Goal: Use online tool/utility: Use online tool/utility

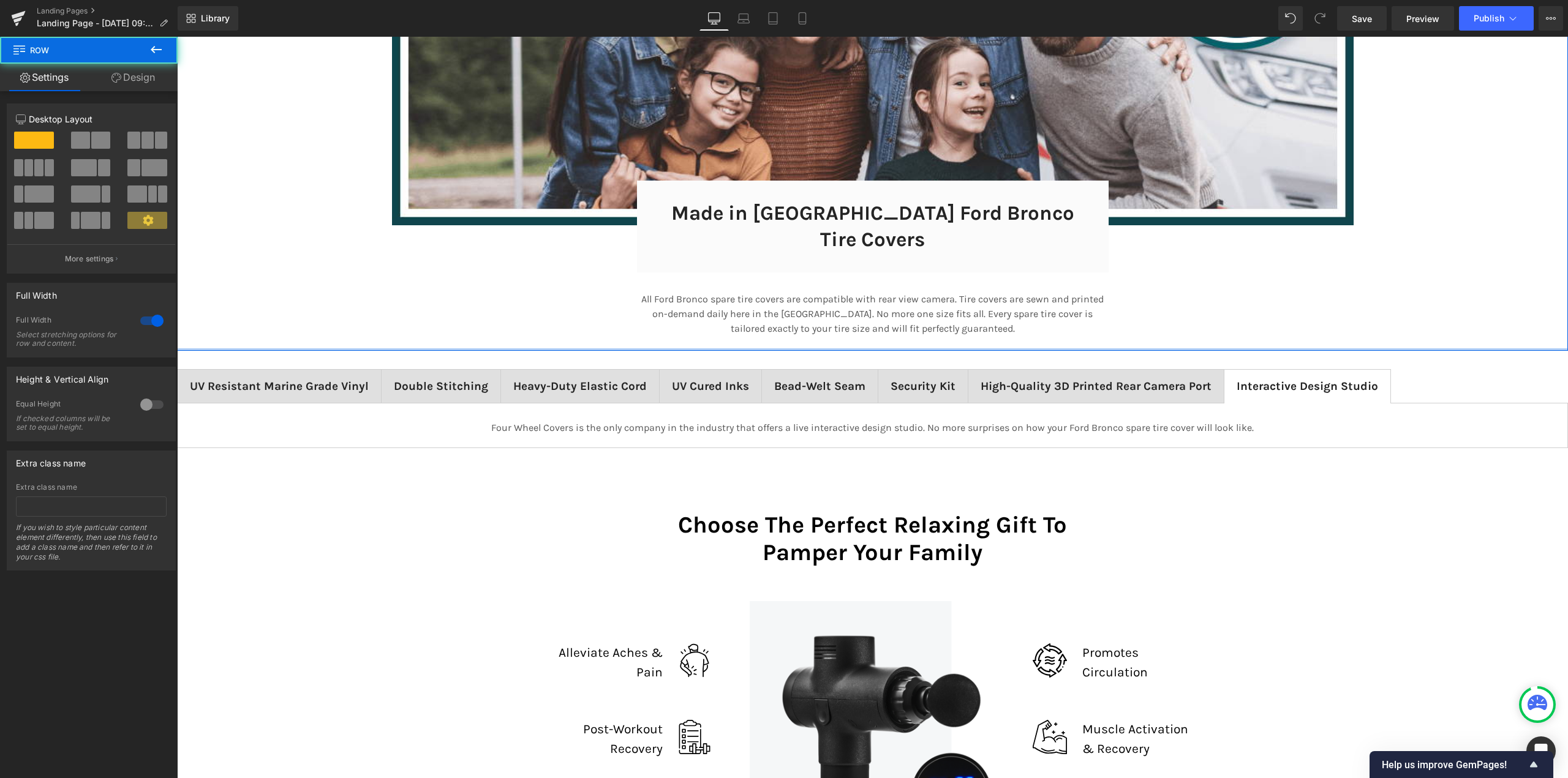
scroll to position [8116, 1382]
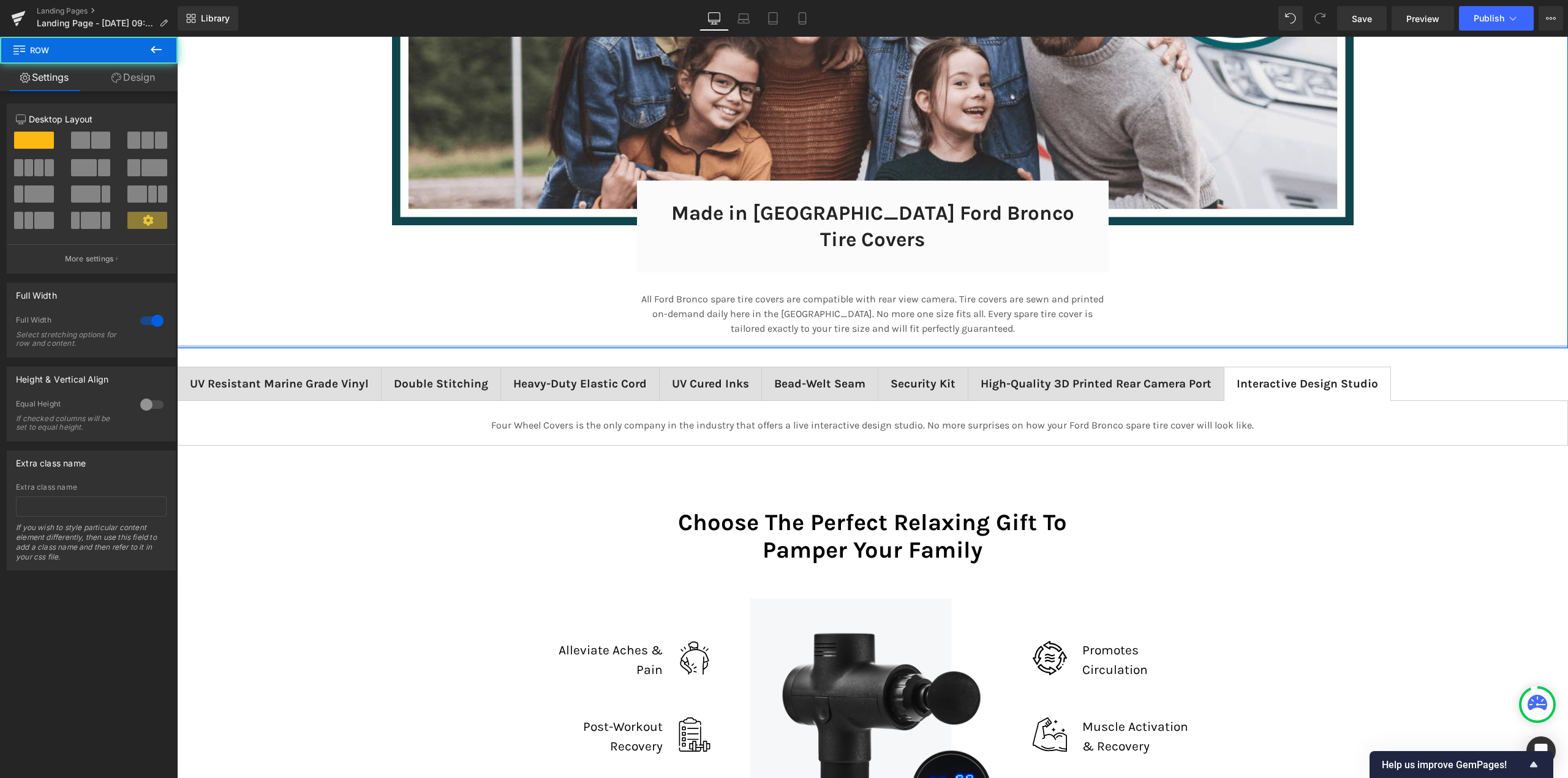
drag, startPoint x: 532, startPoint y: 353, endPoint x: 549, endPoint y: 286, distance: 69.1
click at [549, 286] on div "Image Made in [GEOGRAPHIC_DATA] Ford Bronco Tire Covers Heading Row 32px Row Al…" at bounding box center [872, 96] width 1391 height 504
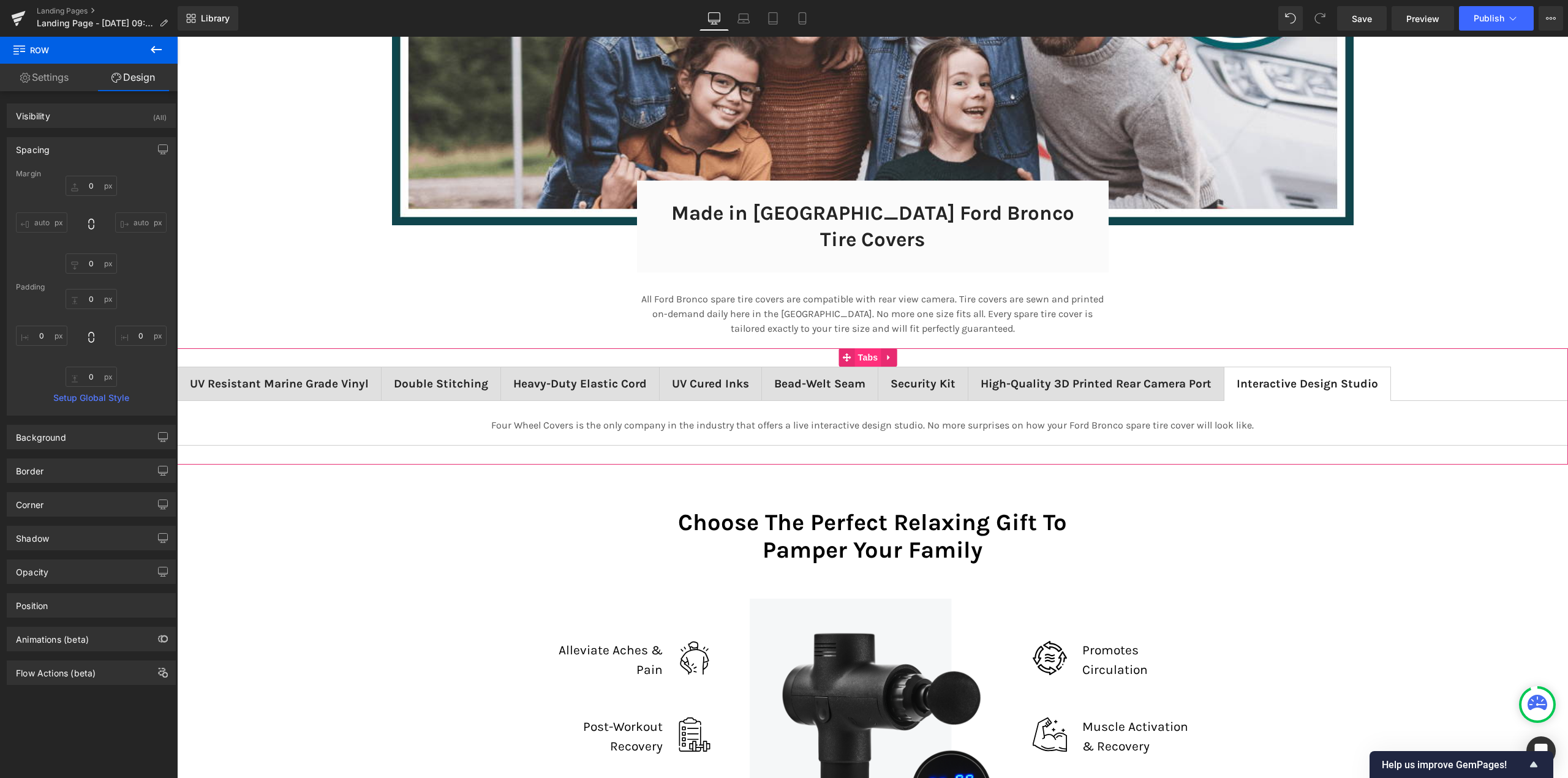
click at [869, 348] on span "Tabs" at bounding box center [868, 358] width 26 height 19
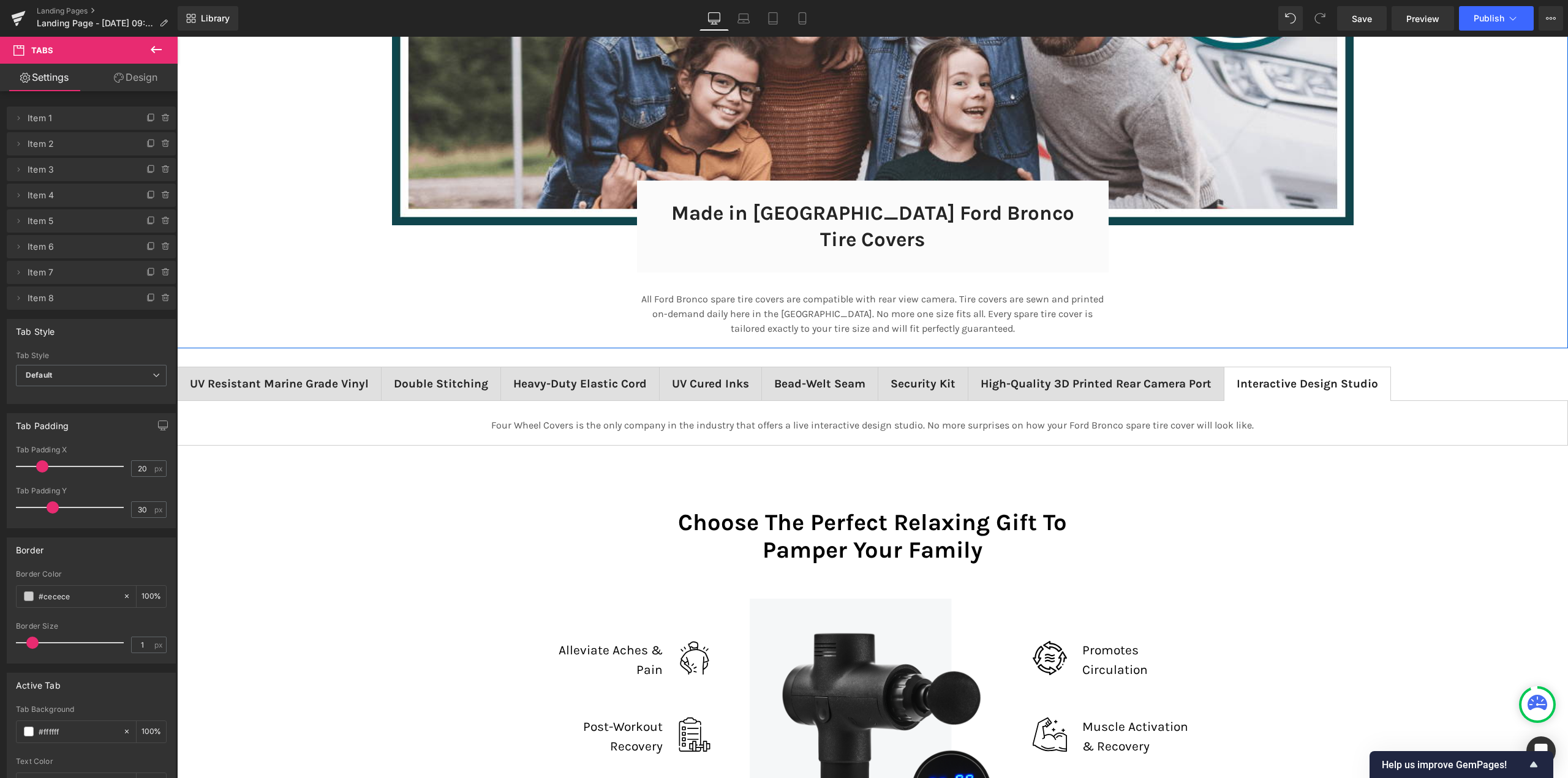
click at [217, 295] on div "Image Made in [GEOGRAPHIC_DATA] Ford Bronco Tire Covers Heading Row 32px Row Al…" at bounding box center [872, 96] width 1391 height 504
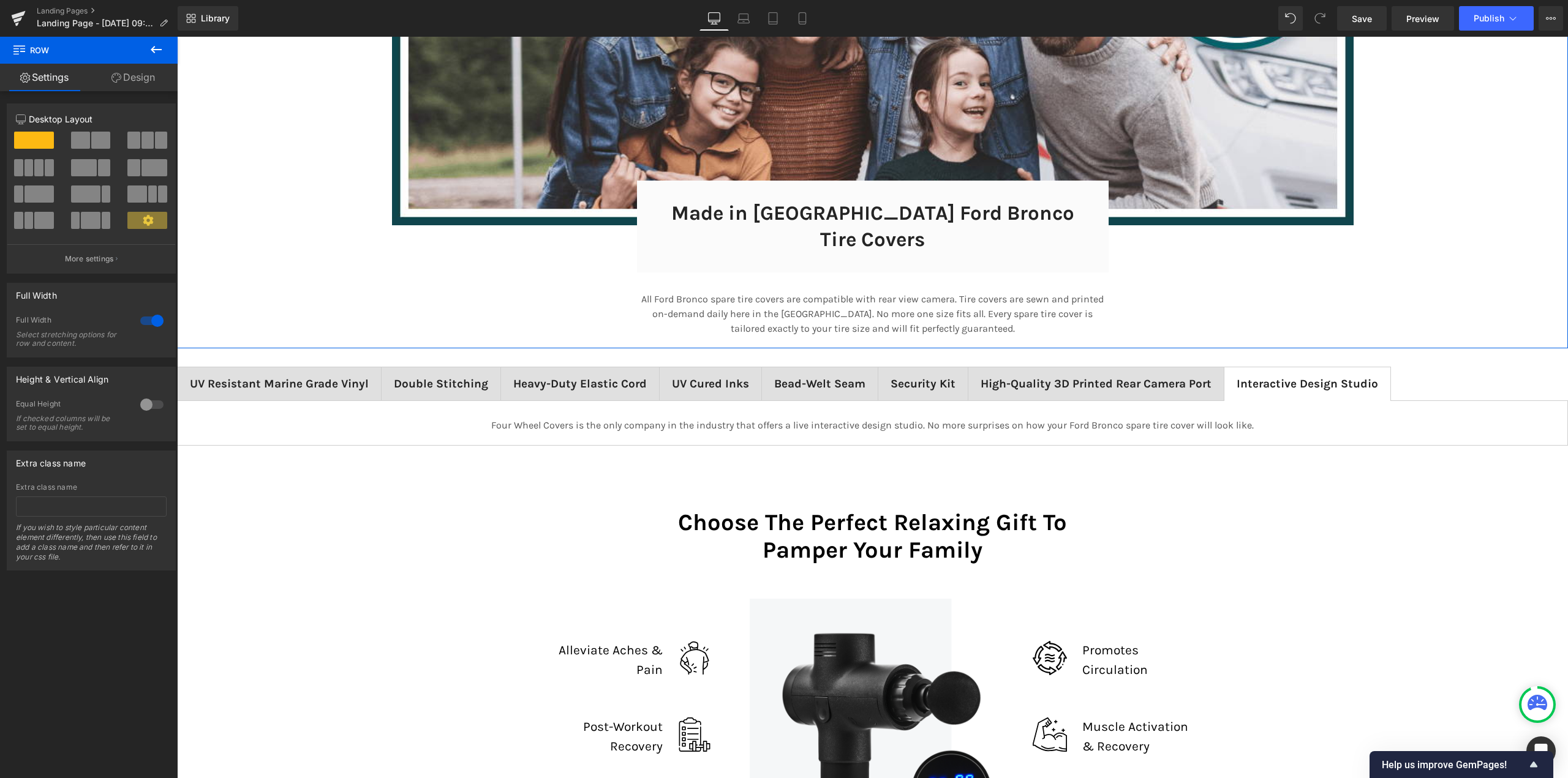
click at [143, 327] on div at bounding box center [152, 321] width 29 height 20
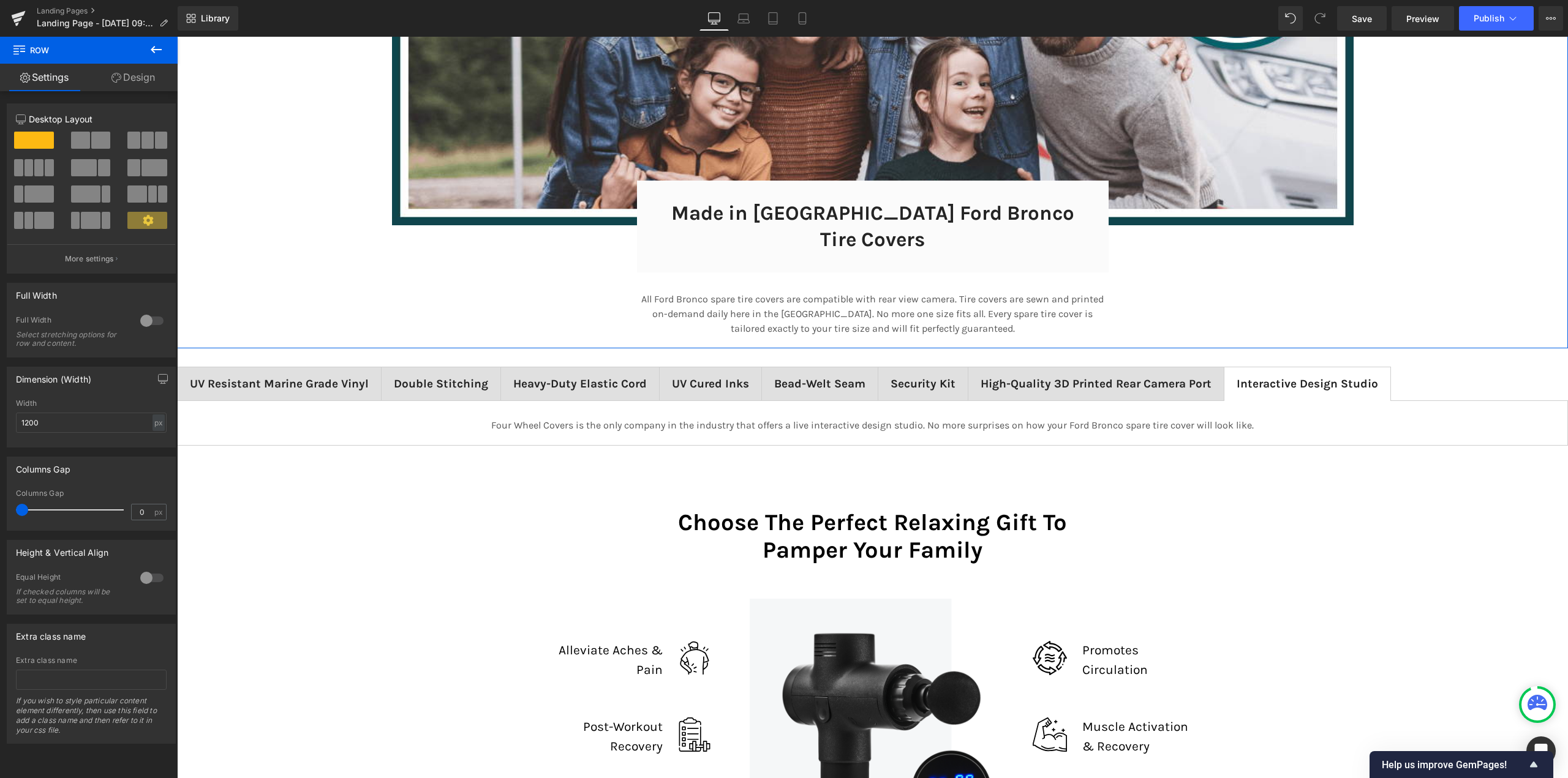
scroll to position [8019, 1382]
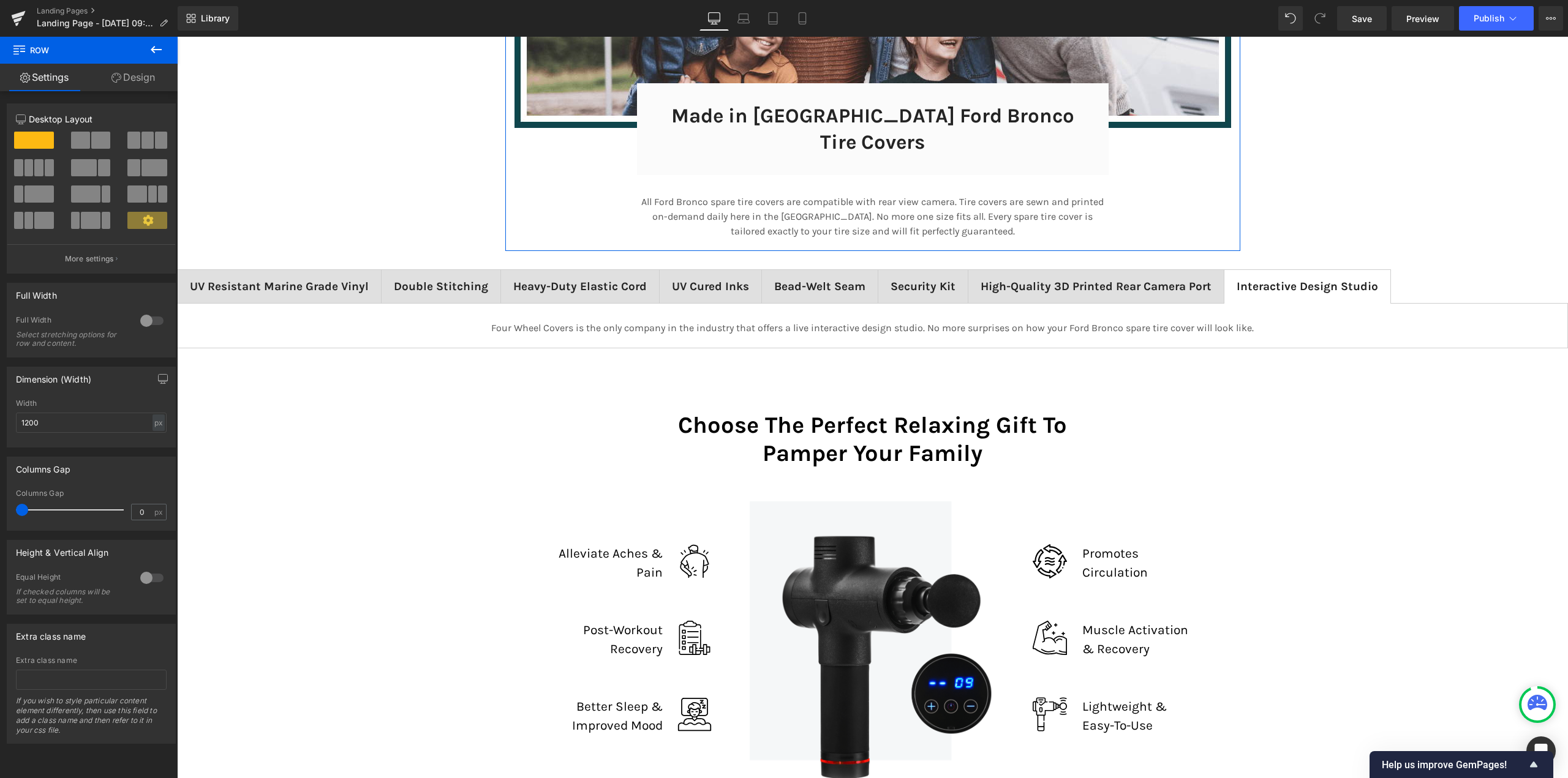
click at [145, 323] on div at bounding box center [152, 321] width 29 height 20
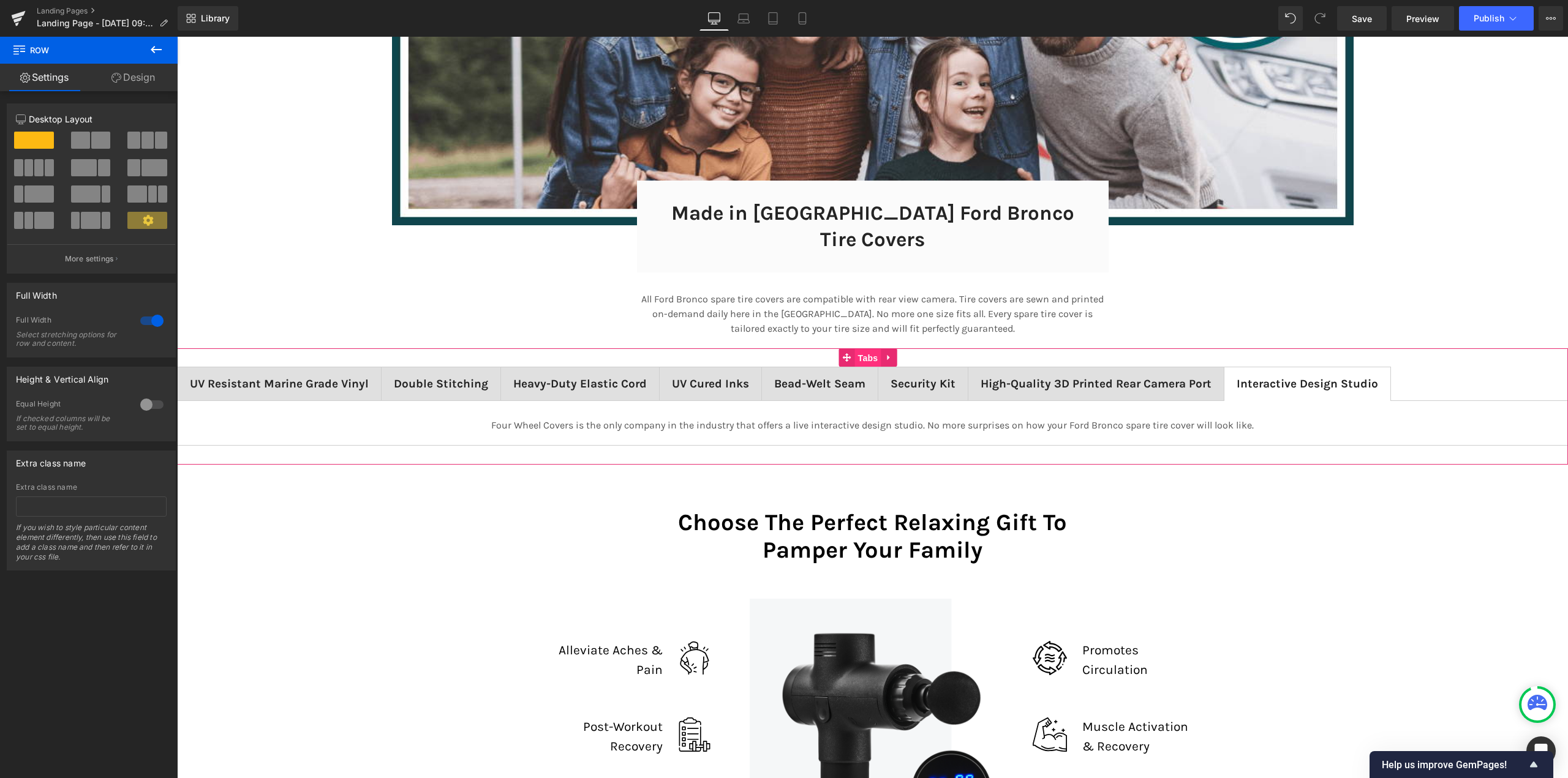
click at [861, 349] on span "Tabs" at bounding box center [868, 358] width 26 height 19
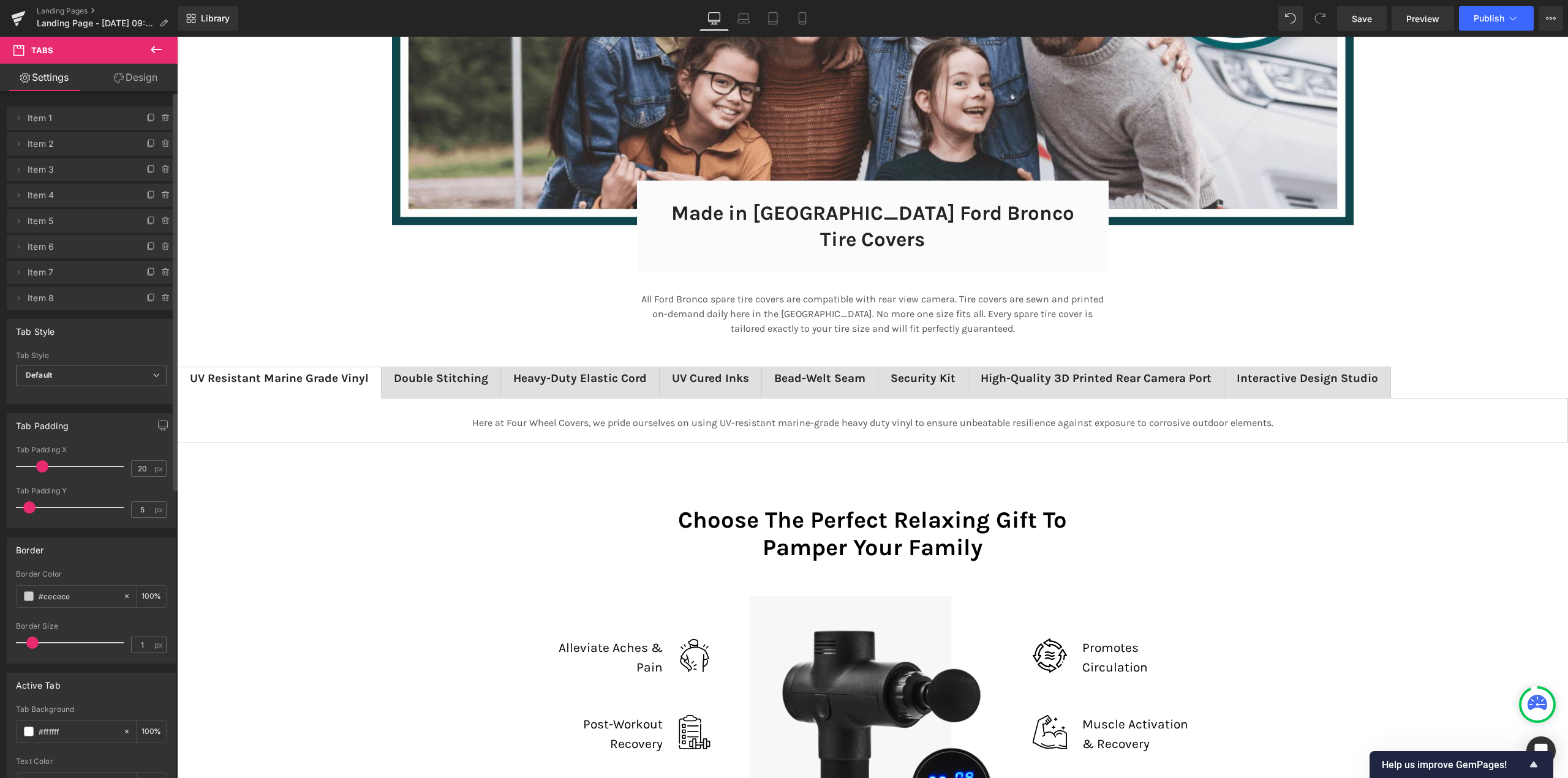
scroll to position [8113, 1382]
drag, startPoint x: 52, startPoint y: 508, endPoint x: 19, endPoint y: 509, distance: 33.0
click at [19, 509] on span at bounding box center [22, 508] width 12 height 12
drag, startPoint x: 140, startPoint y: 507, endPoint x: 124, endPoint y: 506, distance: 16.0
click at [124, 506] on div "Tab Padding Y 0 px" at bounding box center [91, 507] width 151 height 41
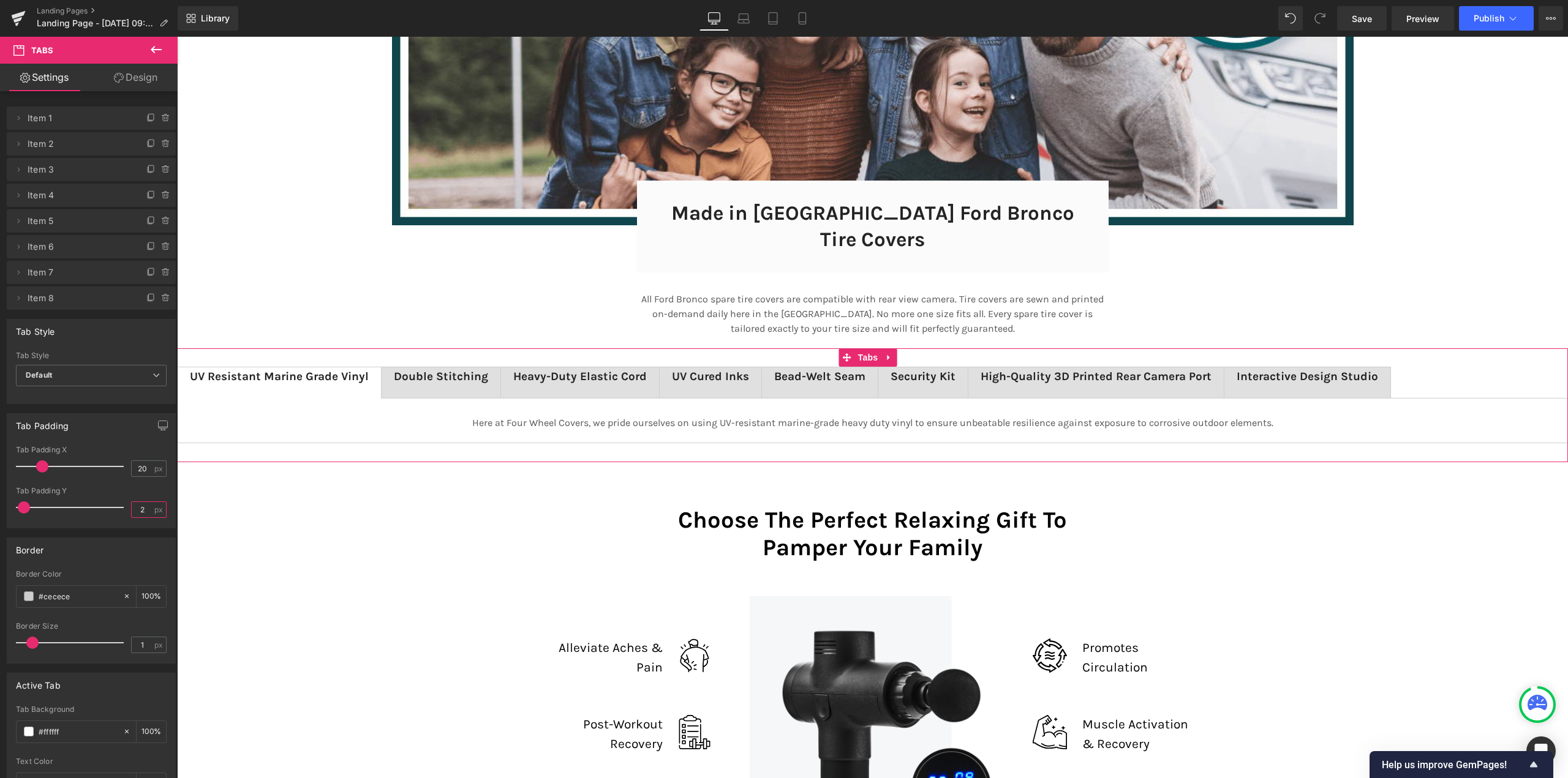
type input "0"
click at [302, 530] on div "Choose The Perfect Relaxing Gift To Pamper Your Family Heading Row Image Allevi…" at bounding box center [872, 684] width 1391 height 391
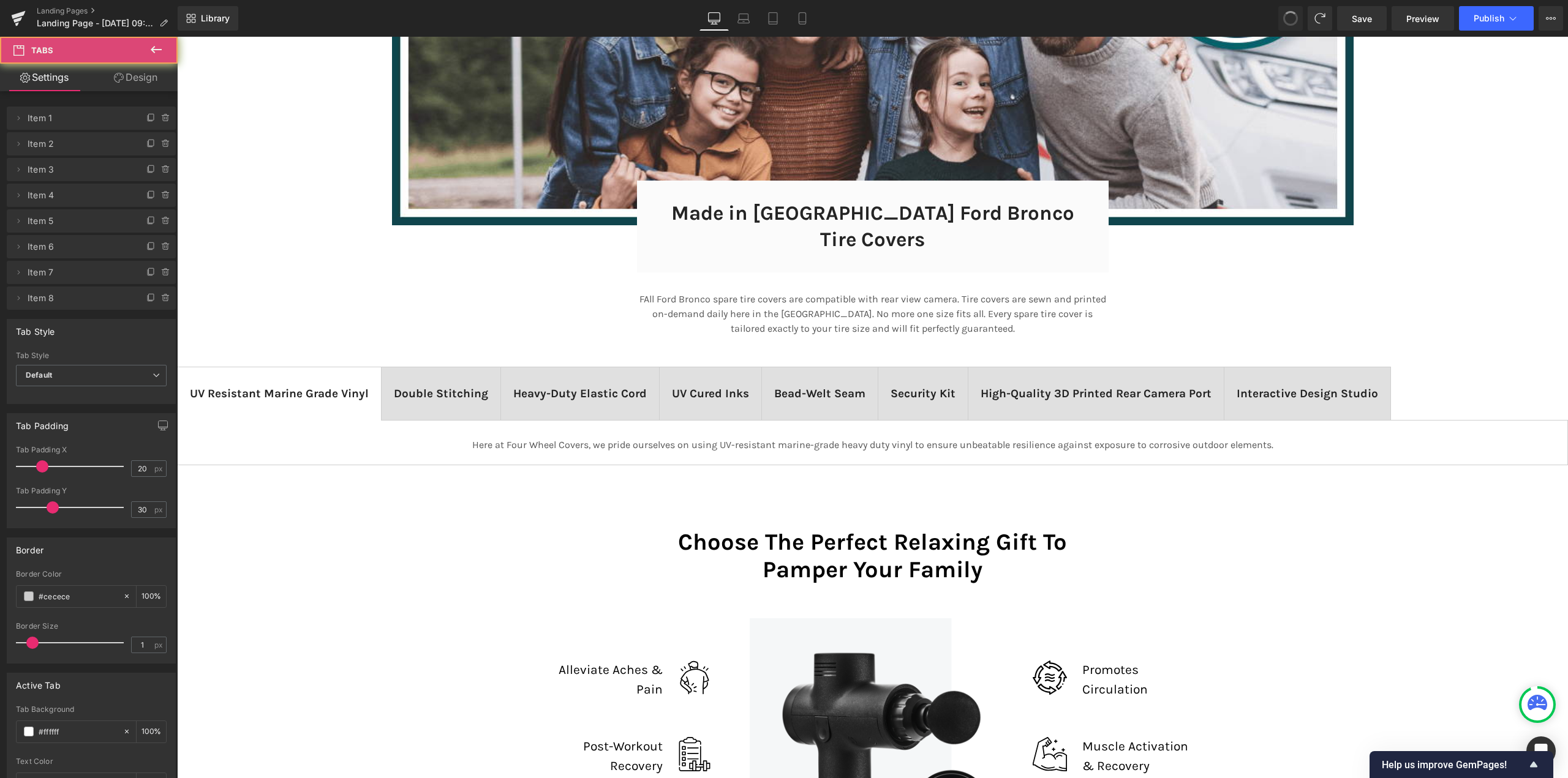
scroll to position [8136, 1382]
click at [862, 348] on span "Tabs" at bounding box center [868, 358] width 26 height 19
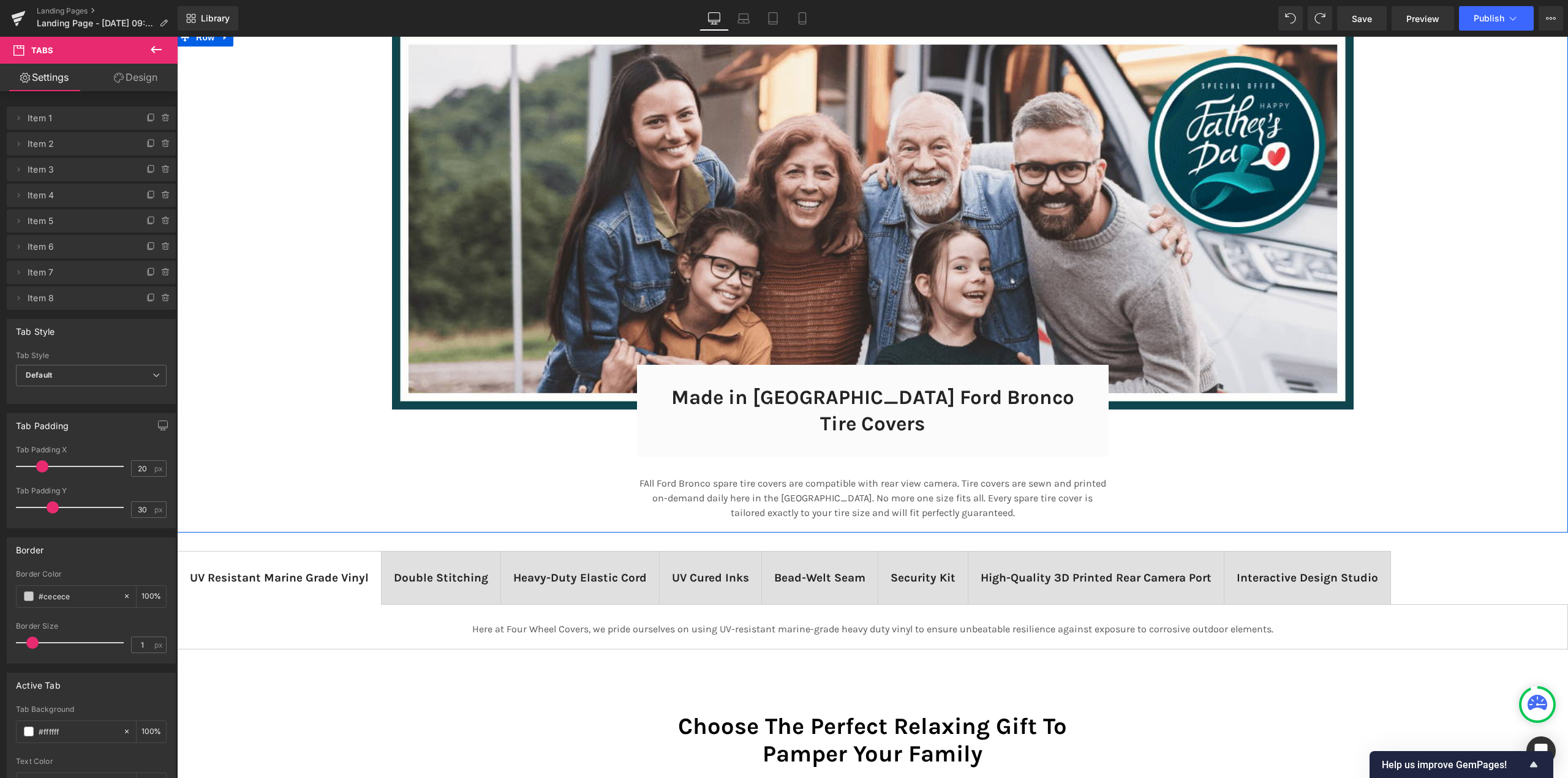
scroll to position [6377, 0]
click at [160, 46] on icon at bounding box center [157, 50] width 15 height 15
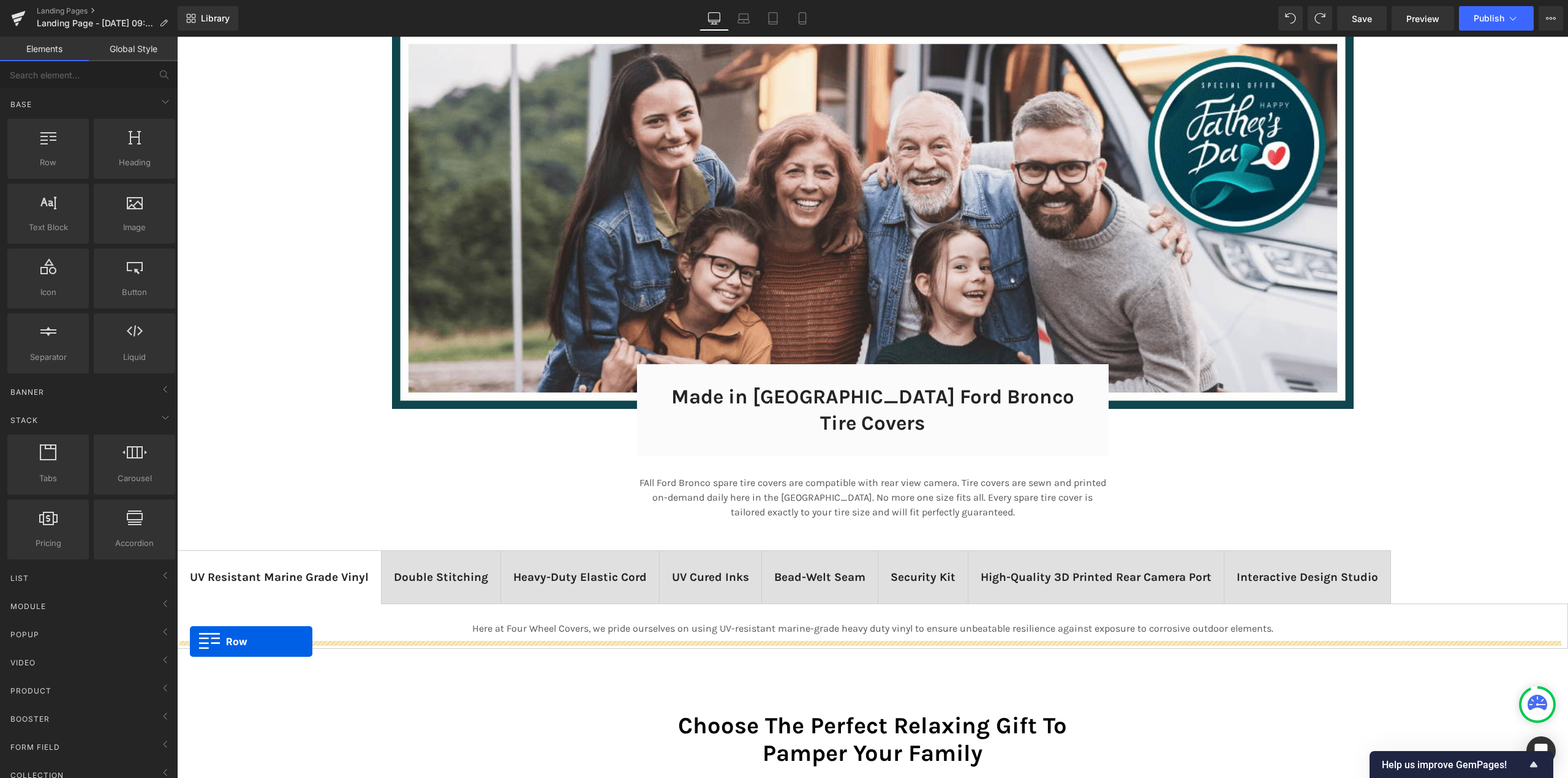
drag, startPoint x: 249, startPoint y: 199, endPoint x: 190, endPoint y: 641, distance: 445.9
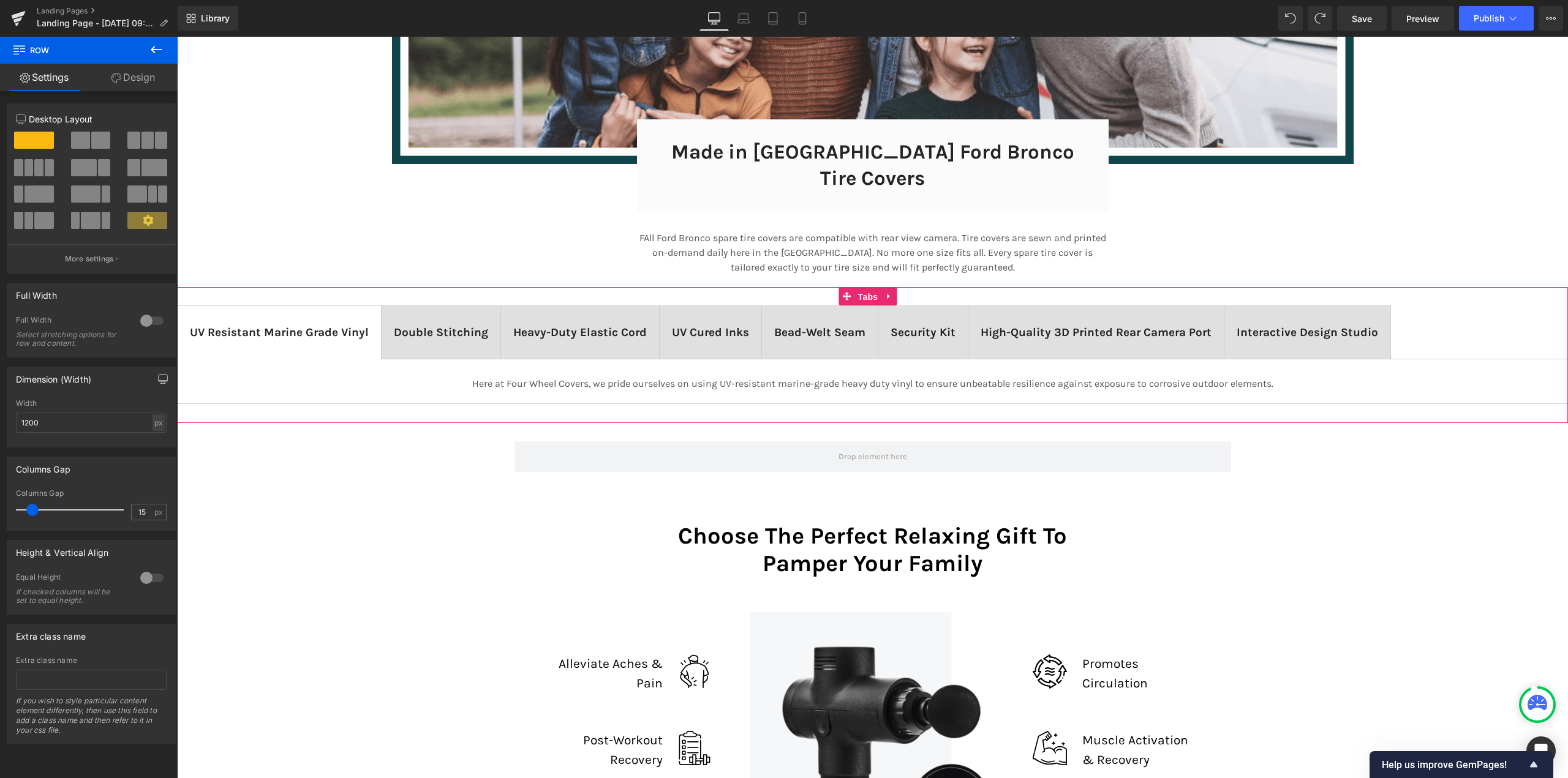
scroll to position [8085, 1382]
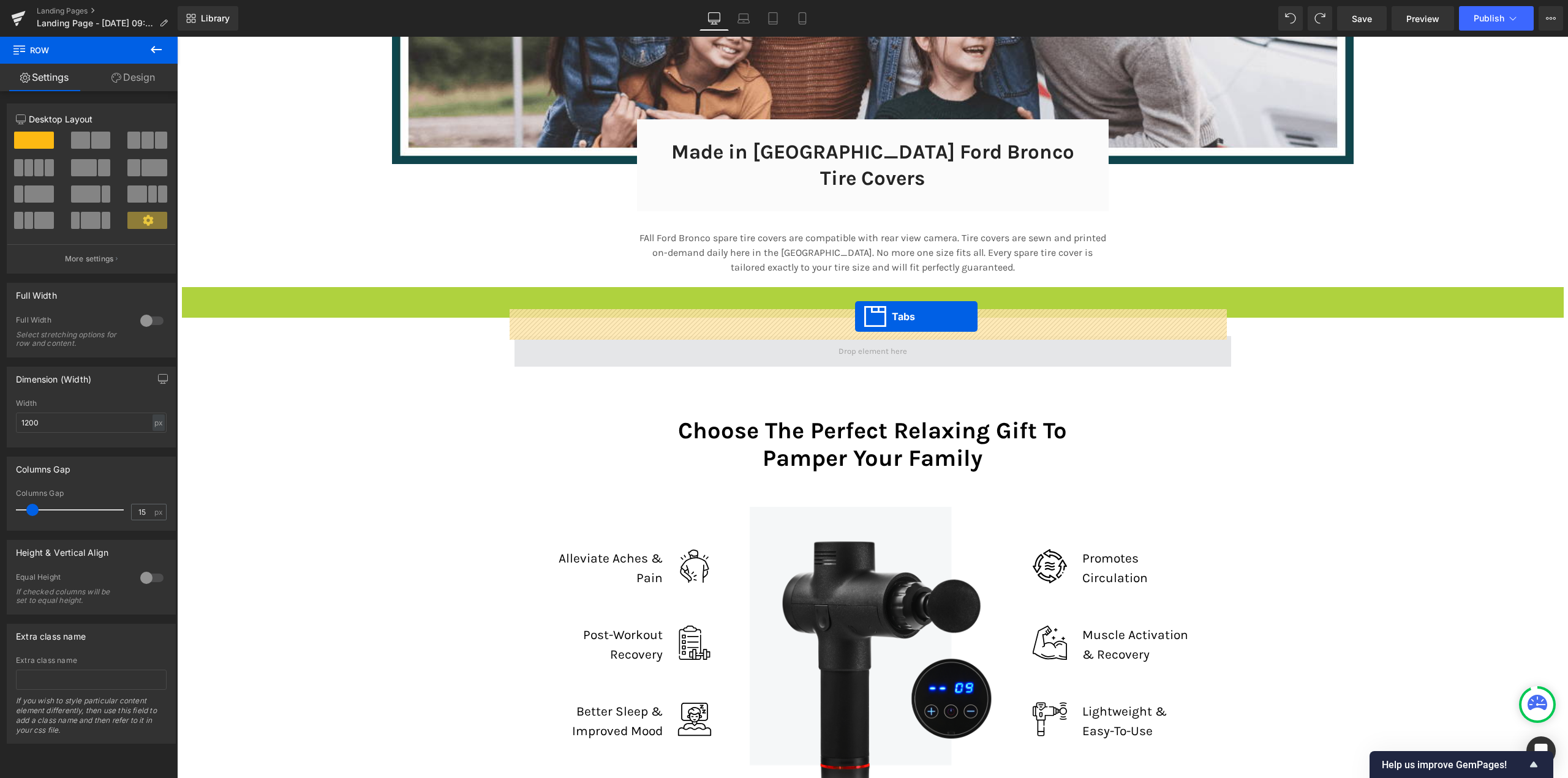
drag, startPoint x: 865, startPoint y: 271, endPoint x: 855, endPoint y: 317, distance: 47.1
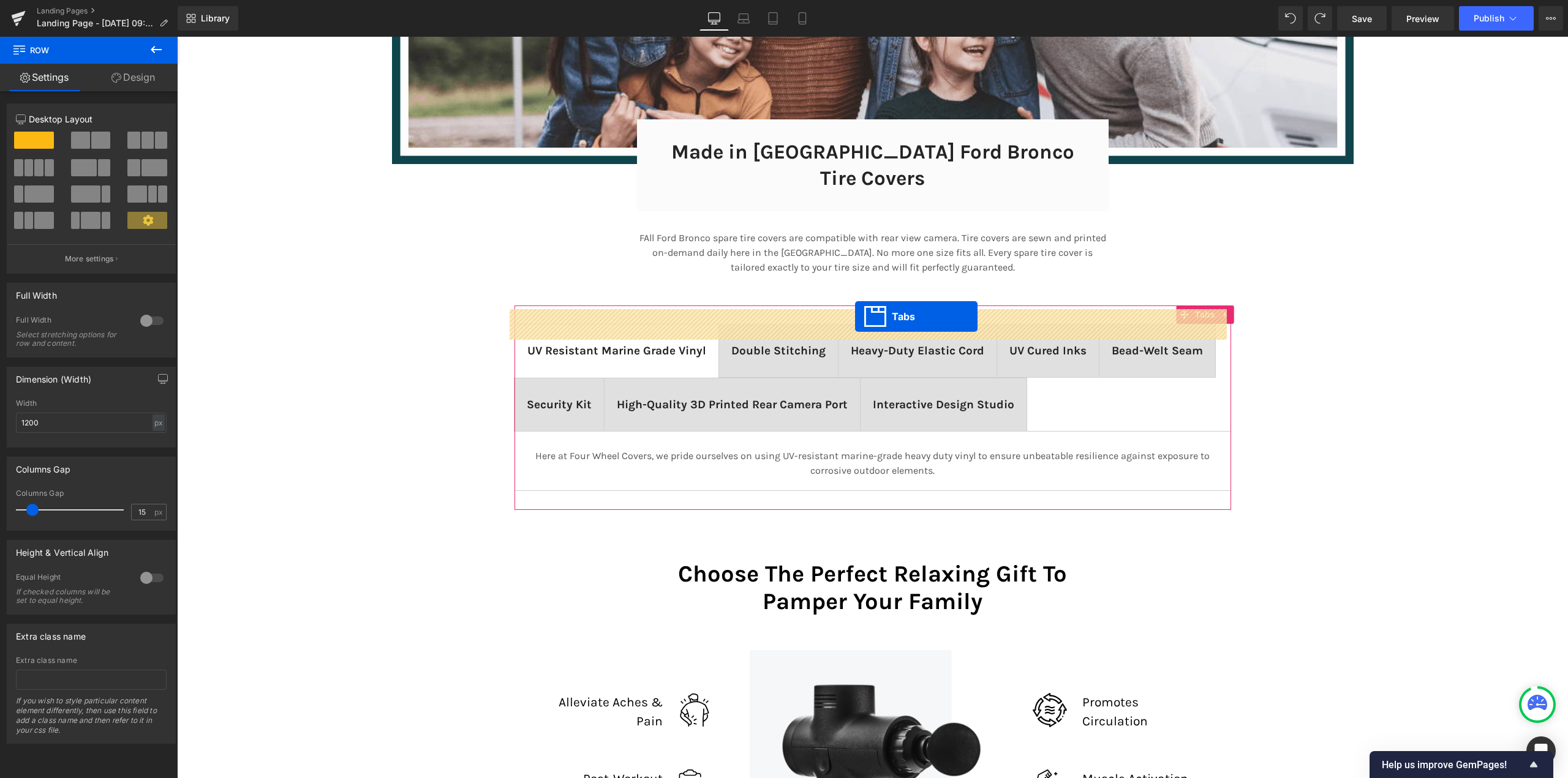
scroll to position [8229, 1382]
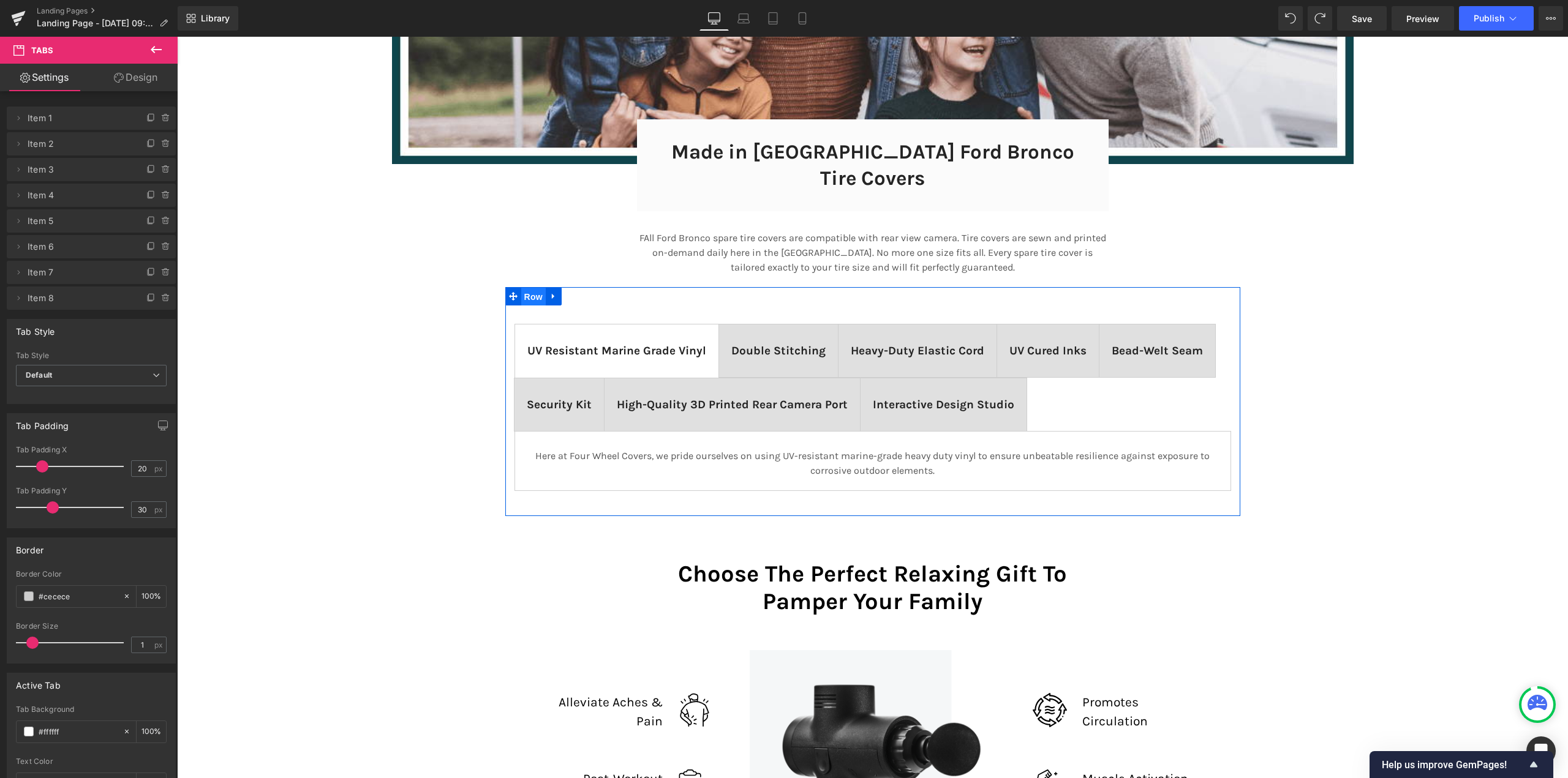
click at [526, 287] on span "Row" at bounding box center [533, 297] width 24 height 19
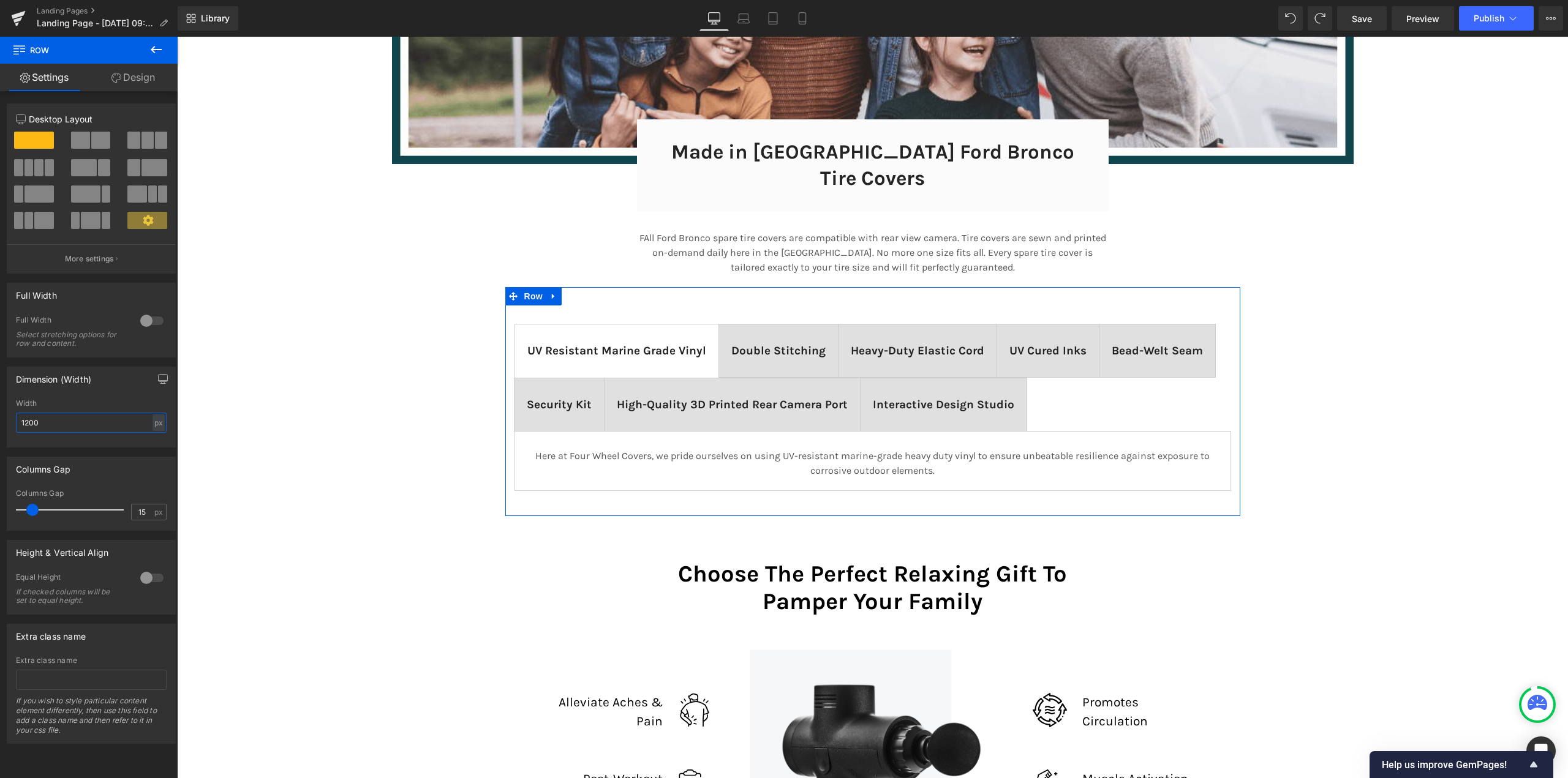
drag, startPoint x: 66, startPoint y: 422, endPoint x: 7, endPoint y: 420, distance: 59.0
click at [7, 420] on div "Dimension (Width) 1200px Width 1200 px % px" at bounding box center [91, 407] width 169 height 81
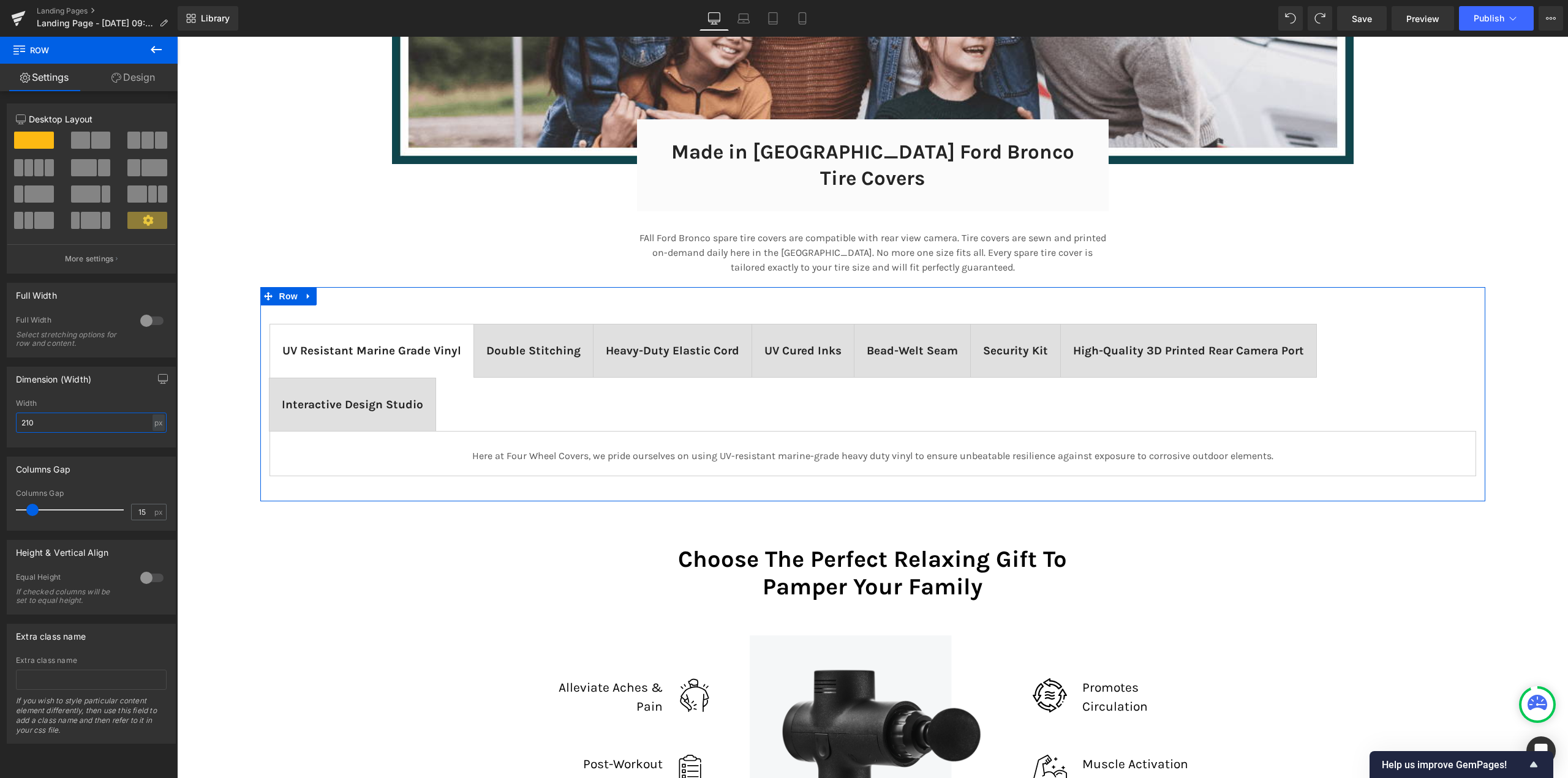
scroll to position [0, 0]
type input "2008"
click at [1354, 22] on span "Save" at bounding box center [1362, 19] width 21 height 13
